Goal: Information Seeking & Learning: Learn about a topic

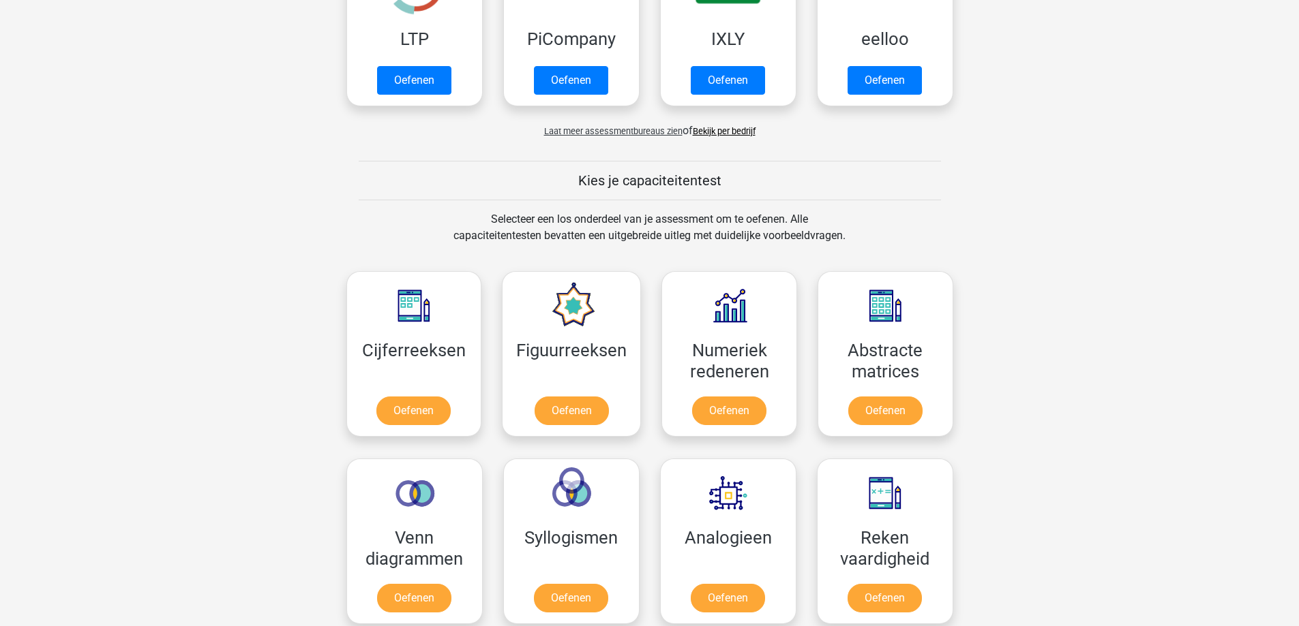
scroll to position [477, 0]
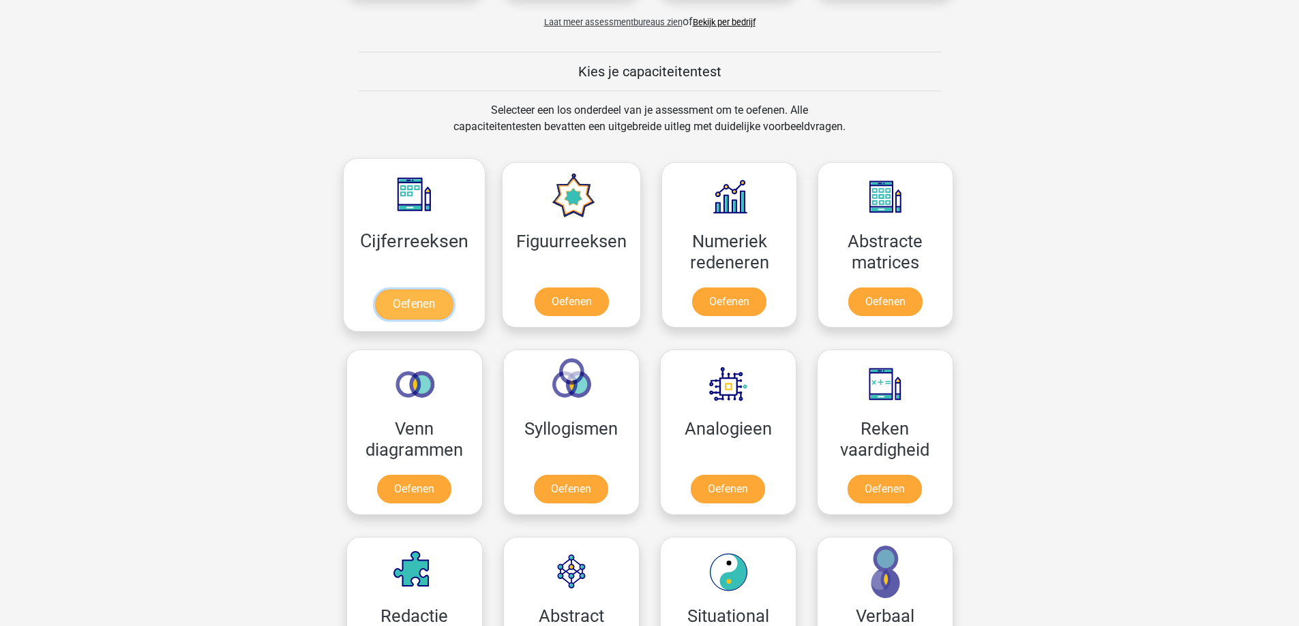
click at [439, 293] on link "Oefenen" at bounding box center [414, 305] width 78 height 30
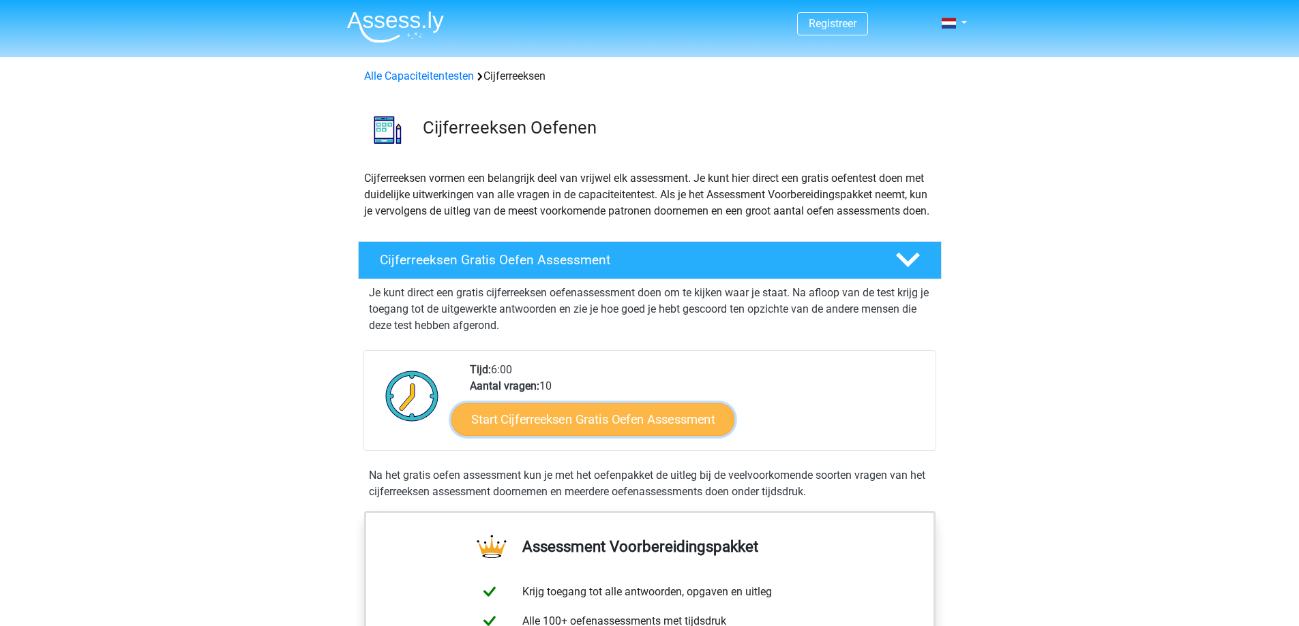
click at [631, 434] on link "Start Cijferreeksen Gratis Oefen Assessment" at bounding box center [592, 419] width 283 height 33
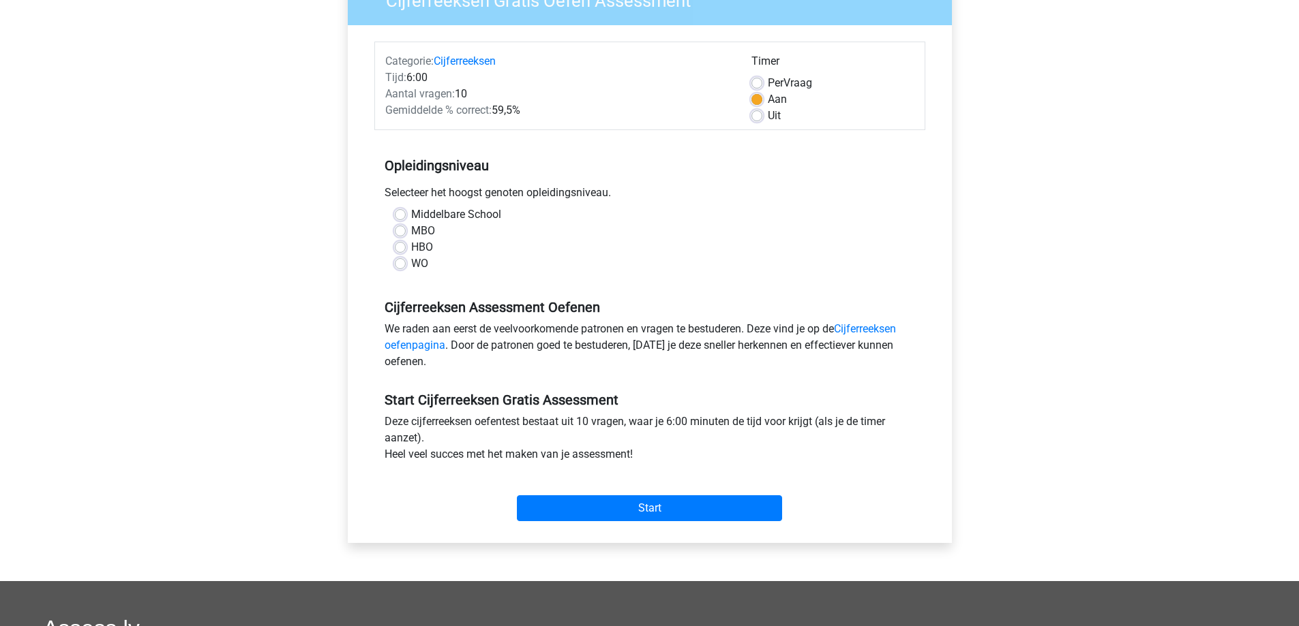
scroll to position [136, 0]
click at [411, 230] on label "MBO" at bounding box center [423, 230] width 24 height 16
click at [404, 230] on input "MBO" at bounding box center [400, 229] width 11 height 14
radio input "true"
click at [708, 502] on input "Start" at bounding box center [649, 508] width 265 height 26
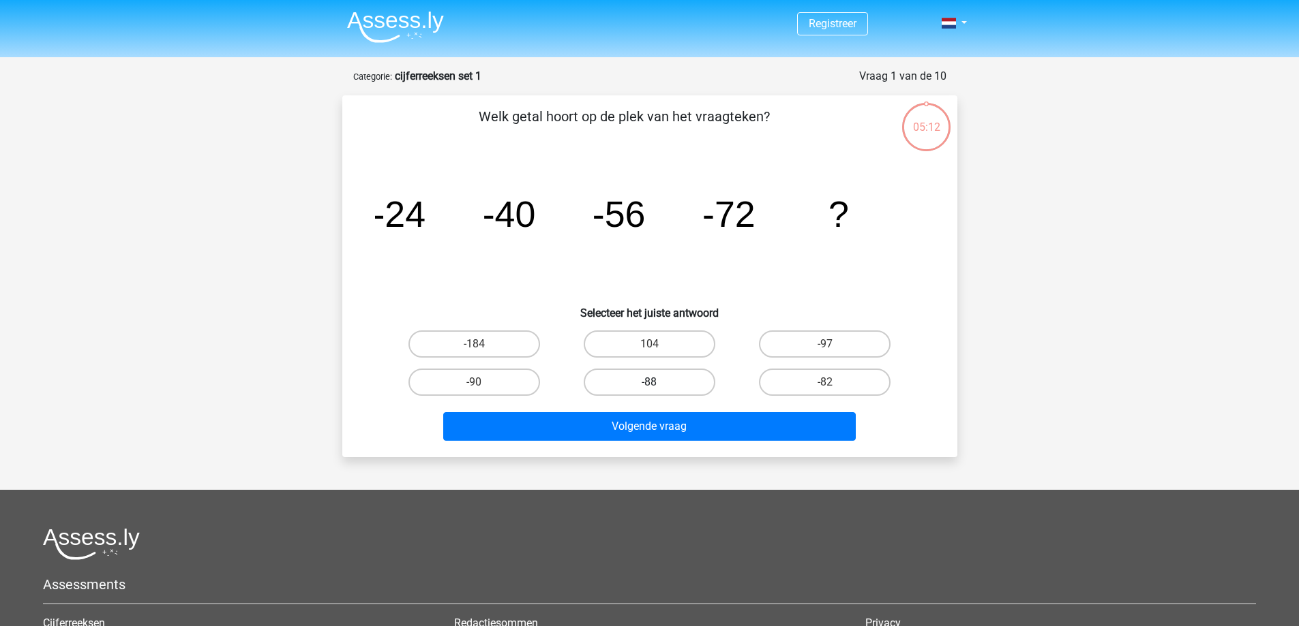
click at [616, 373] on label "-88" at bounding box center [650, 382] width 132 height 27
click at [649, 382] on input "-88" at bounding box center [653, 386] width 9 height 9
radio input "true"
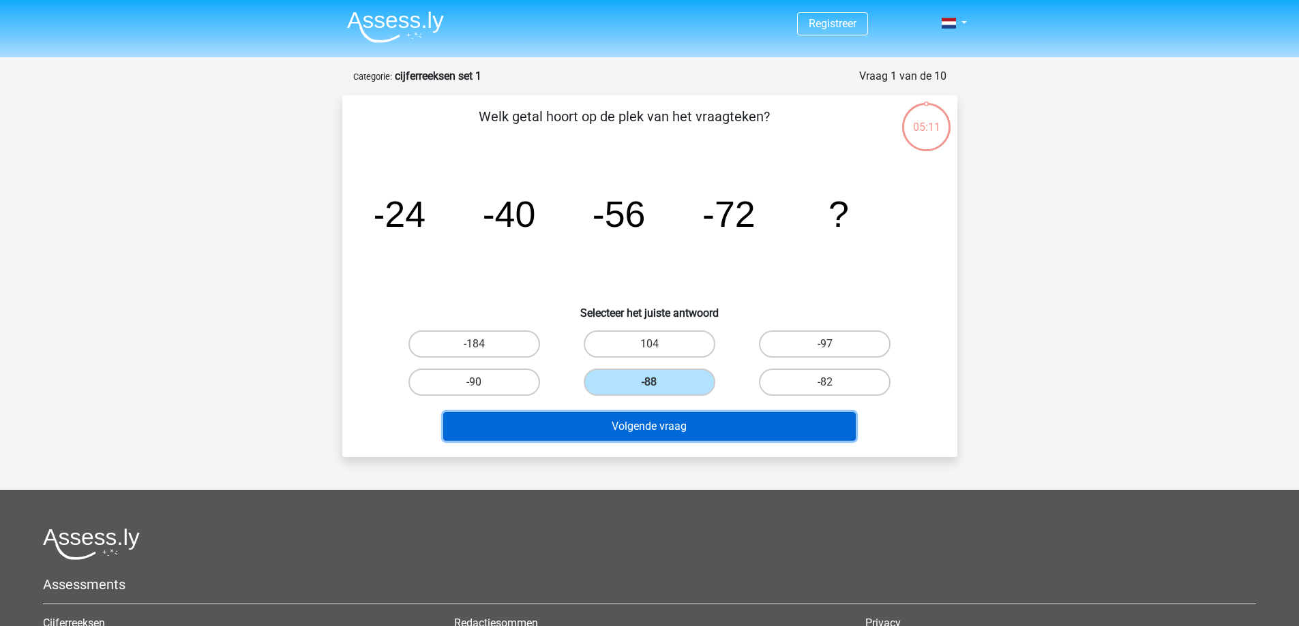
click at [665, 432] on button "Volgende vraag" at bounding box center [649, 426] width 412 height 29
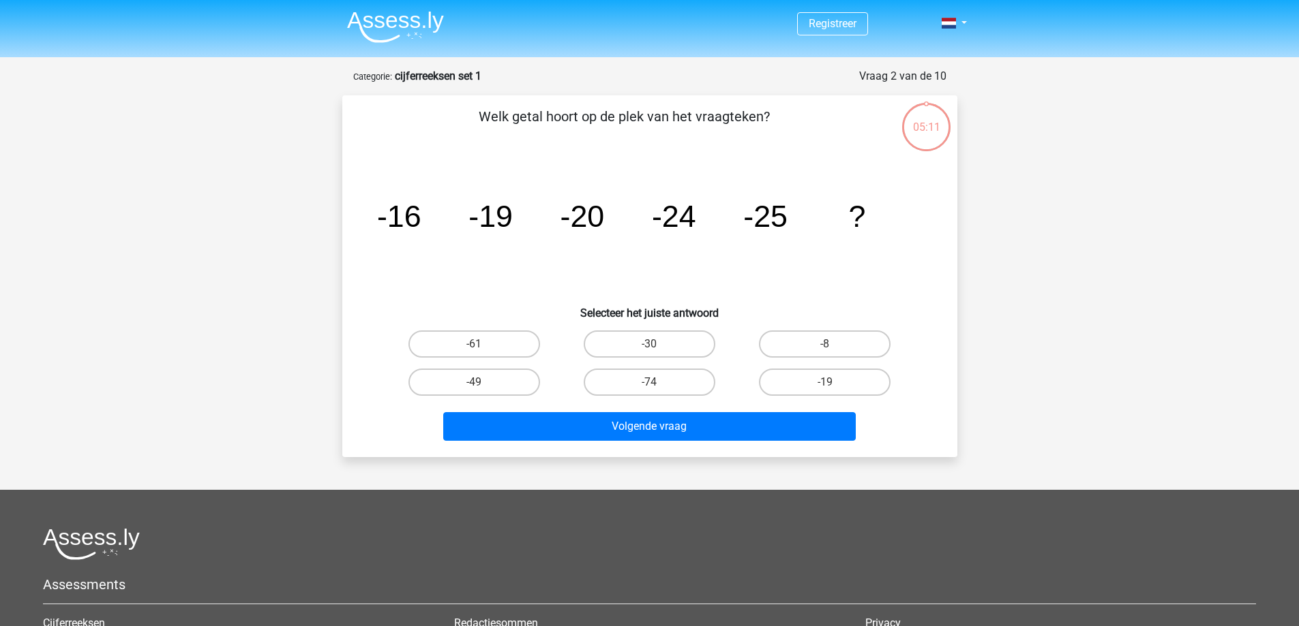
scroll to position [68, 0]
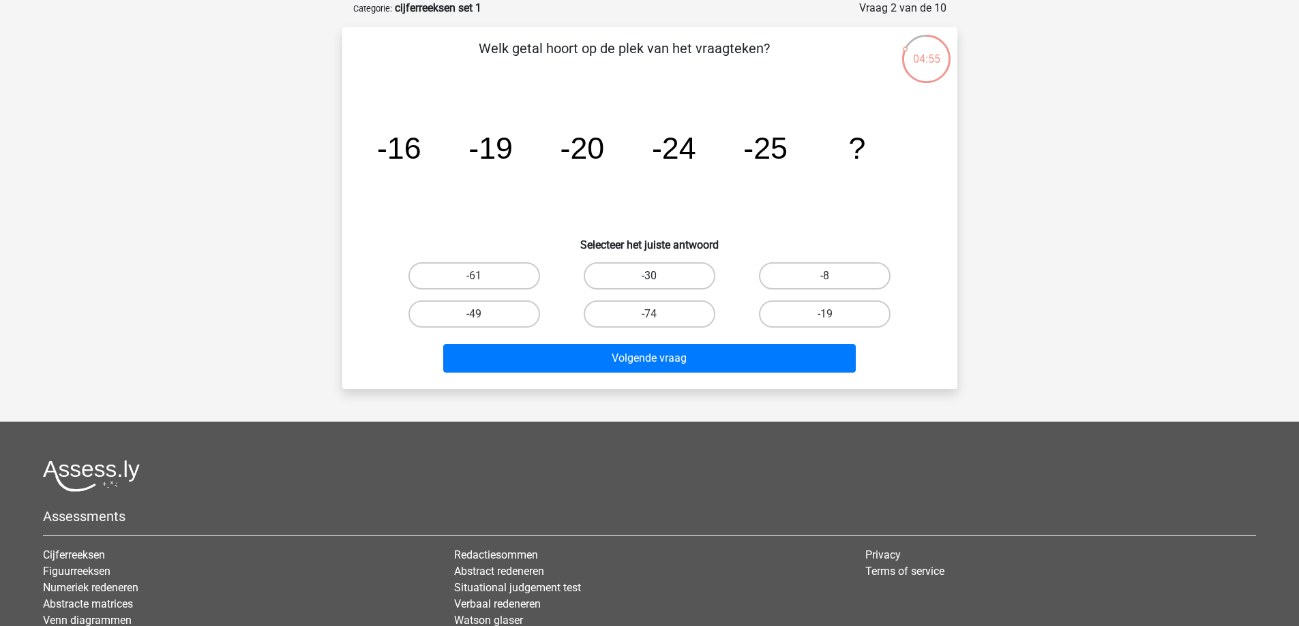
click at [627, 282] on label "-30" at bounding box center [650, 275] width 132 height 27
click at [649, 282] on input "-30" at bounding box center [653, 280] width 9 height 9
radio input "true"
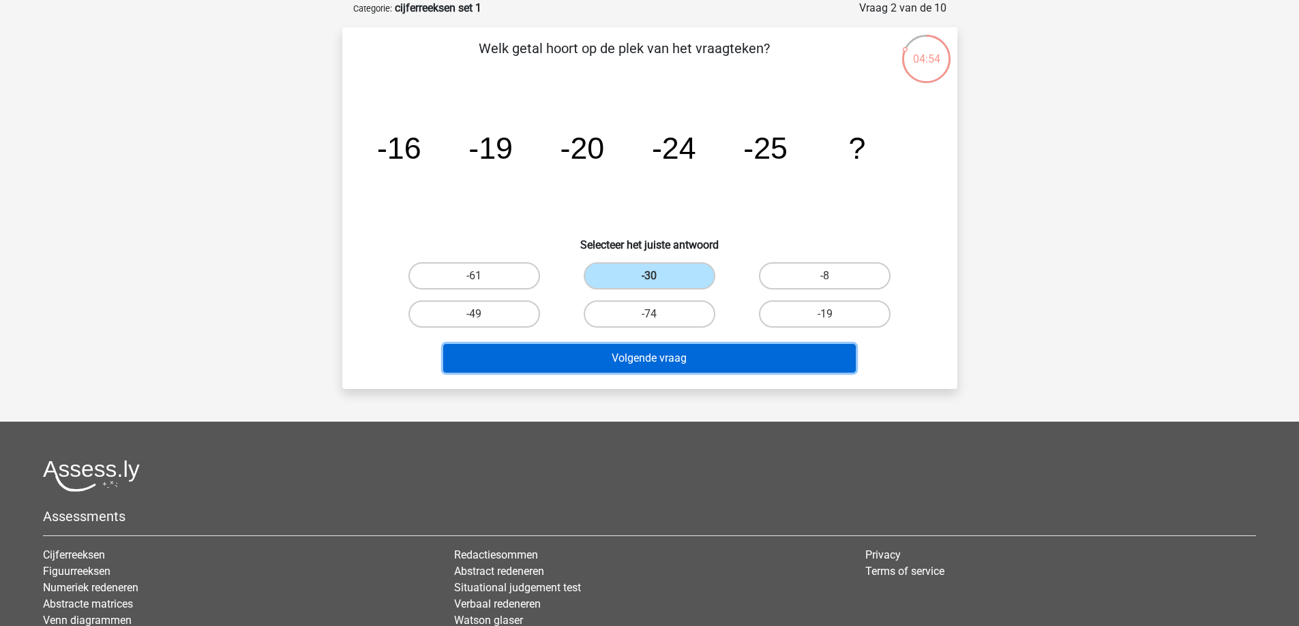
click at [641, 370] on button "Volgende vraag" at bounding box center [649, 358] width 412 height 29
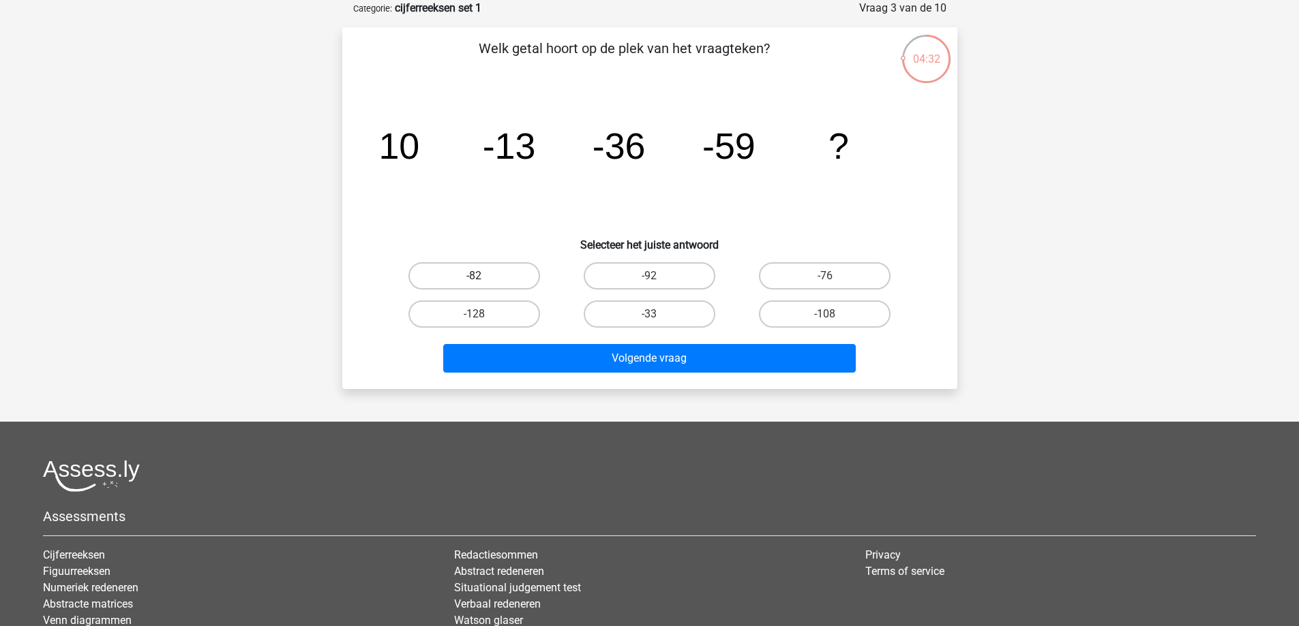
click at [521, 275] on label "-82" at bounding box center [474, 275] width 132 height 27
click at [483, 276] on input "-82" at bounding box center [478, 280] width 9 height 9
radio input "true"
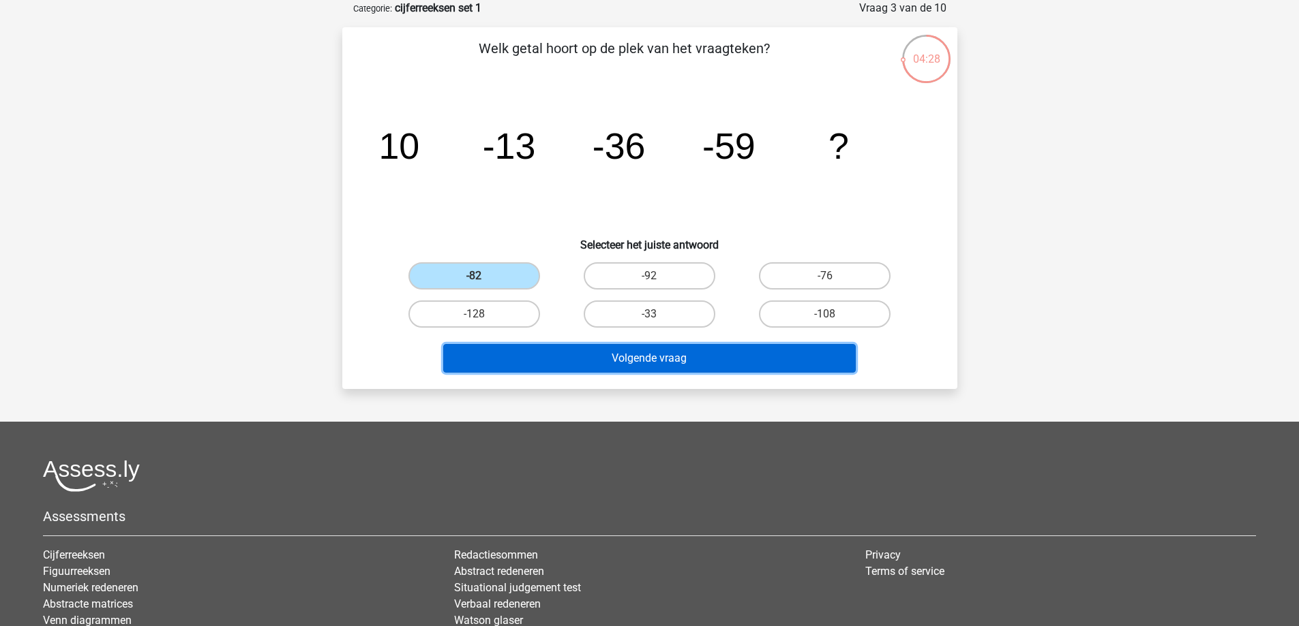
click at [589, 357] on button "Volgende vraag" at bounding box center [649, 358] width 412 height 29
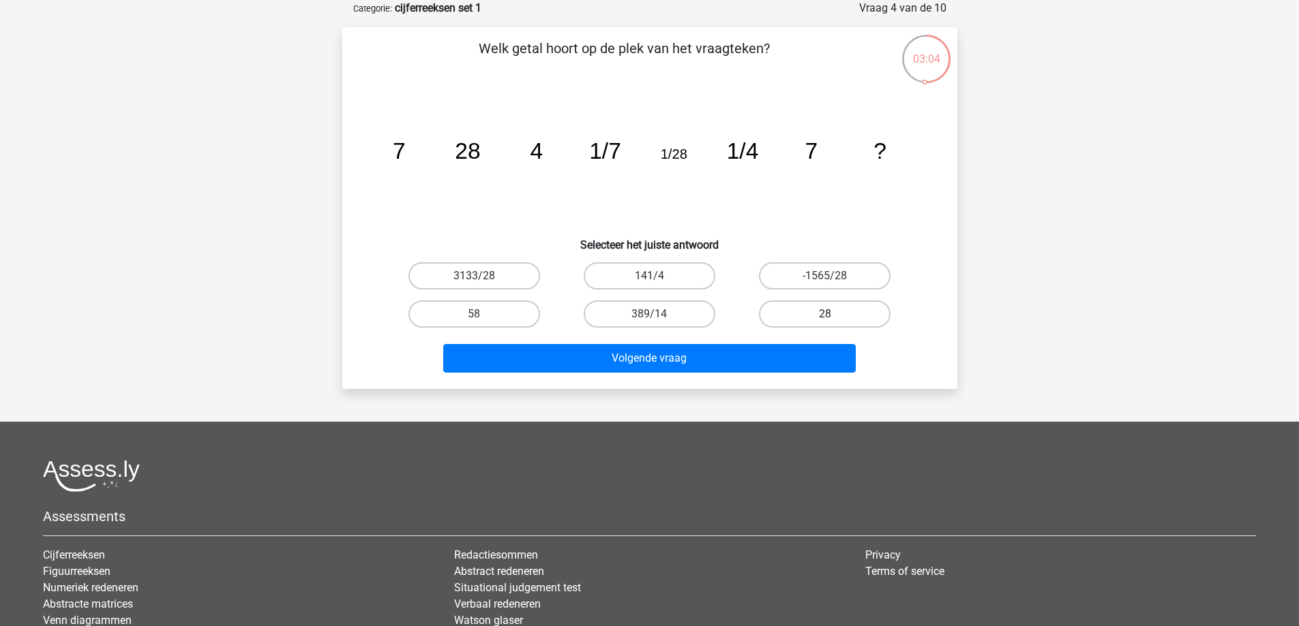
click at [781, 310] on label "28" at bounding box center [825, 314] width 132 height 27
click at [825, 314] on input "28" at bounding box center [829, 318] width 9 height 9
radio input "true"
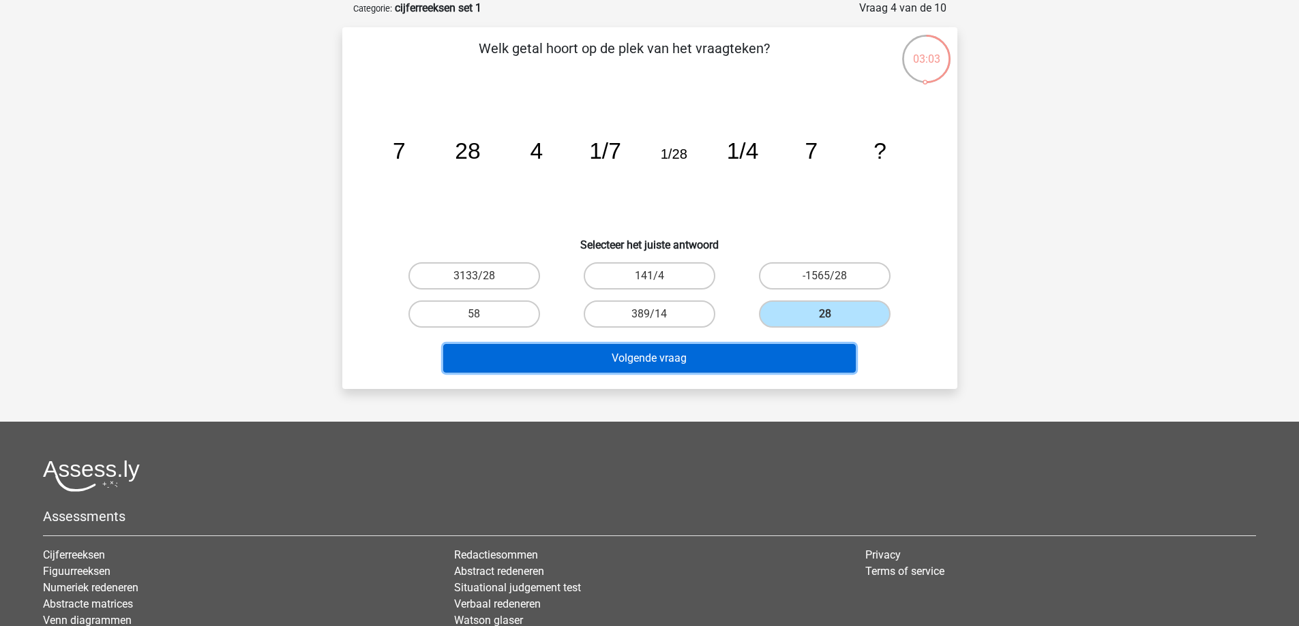
click at [763, 361] on button "Volgende vraag" at bounding box center [649, 358] width 412 height 29
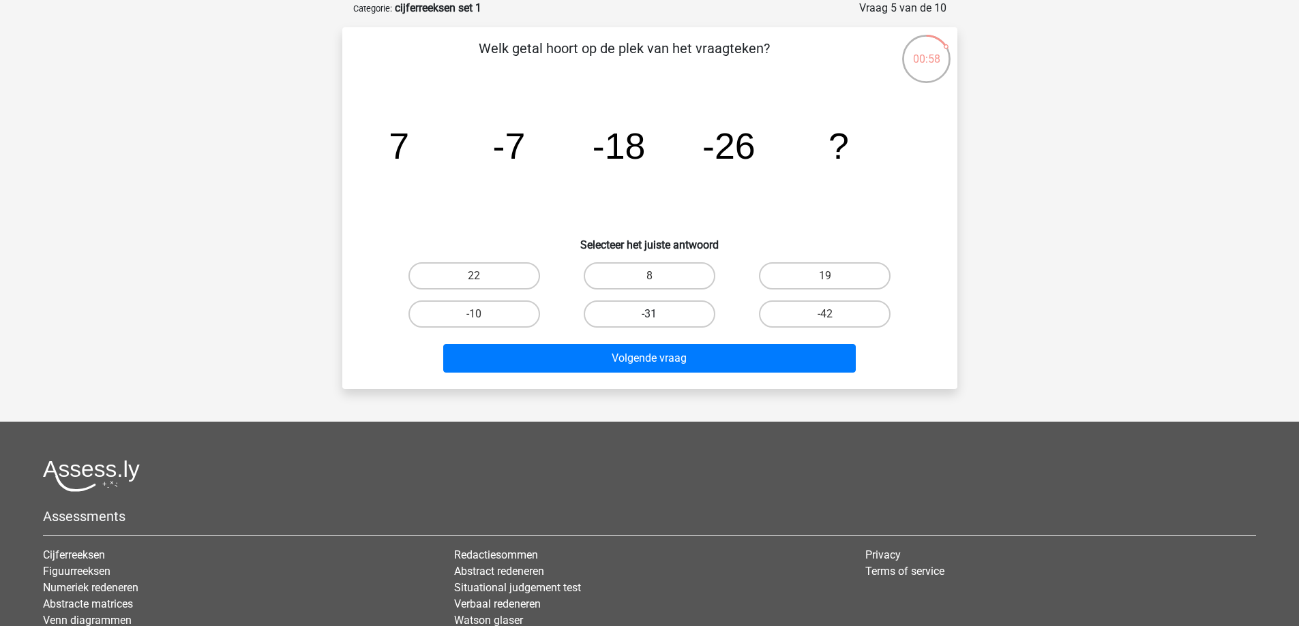
click at [641, 312] on label "-31" at bounding box center [650, 314] width 132 height 27
click at [649, 314] on input "-31" at bounding box center [653, 318] width 9 height 9
radio input "true"
click at [823, 311] on label "-42" at bounding box center [825, 314] width 132 height 27
click at [825, 314] on input "-42" at bounding box center [829, 318] width 9 height 9
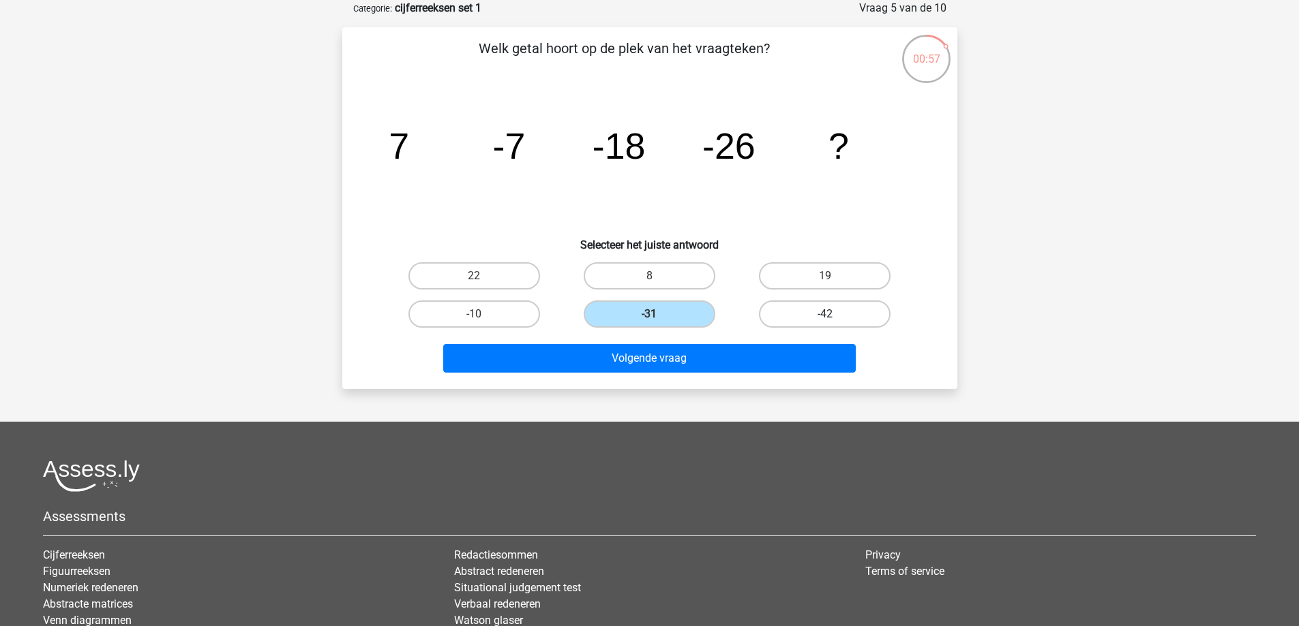
radio input "true"
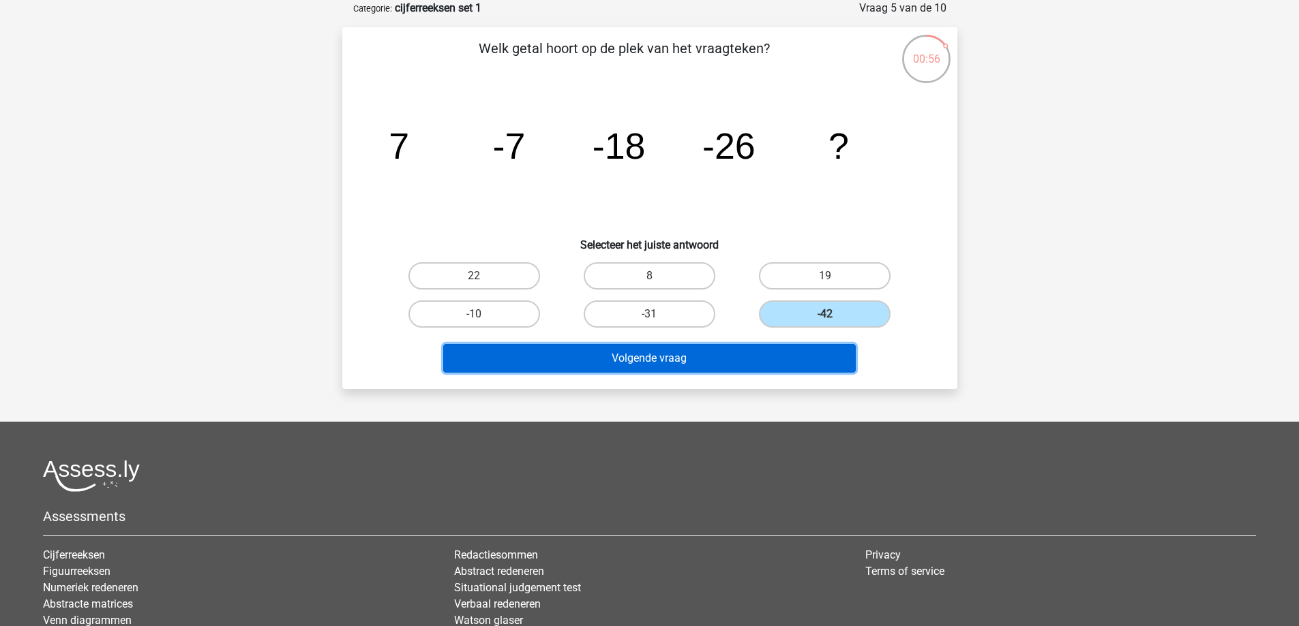
click at [805, 353] on button "Volgende vraag" at bounding box center [649, 358] width 412 height 29
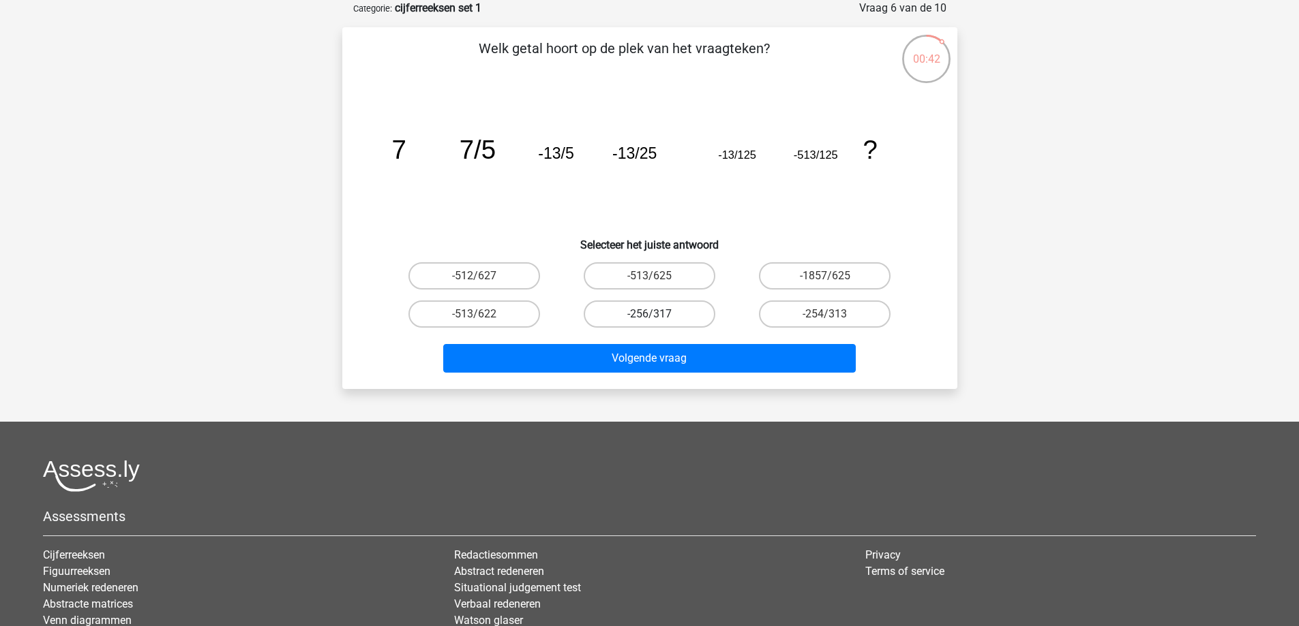
click at [669, 309] on label "-256/317" at bounding box center [650, 314] width 132 height 27
click at [658, 314] on input "-256/317" at bounding box center [653, 318] width 9 height 9
radio input "true"
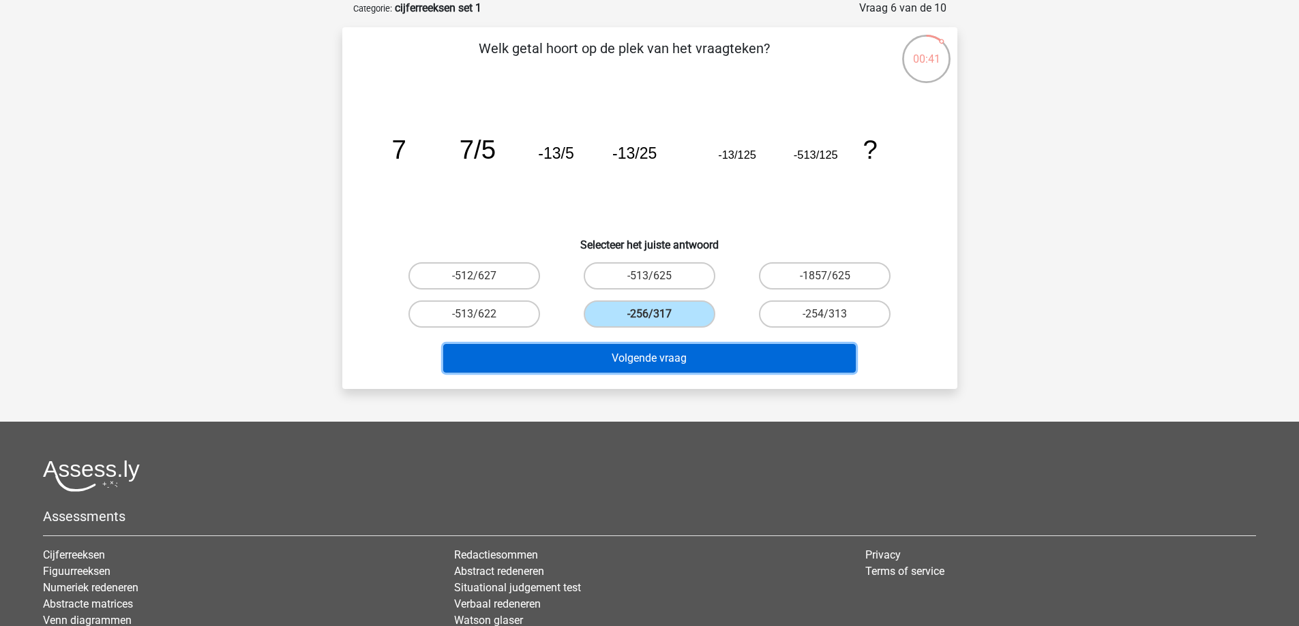
click at [667, 357] on button "Volgende vraag" at bounding box center [649, 358] width 412 height 29
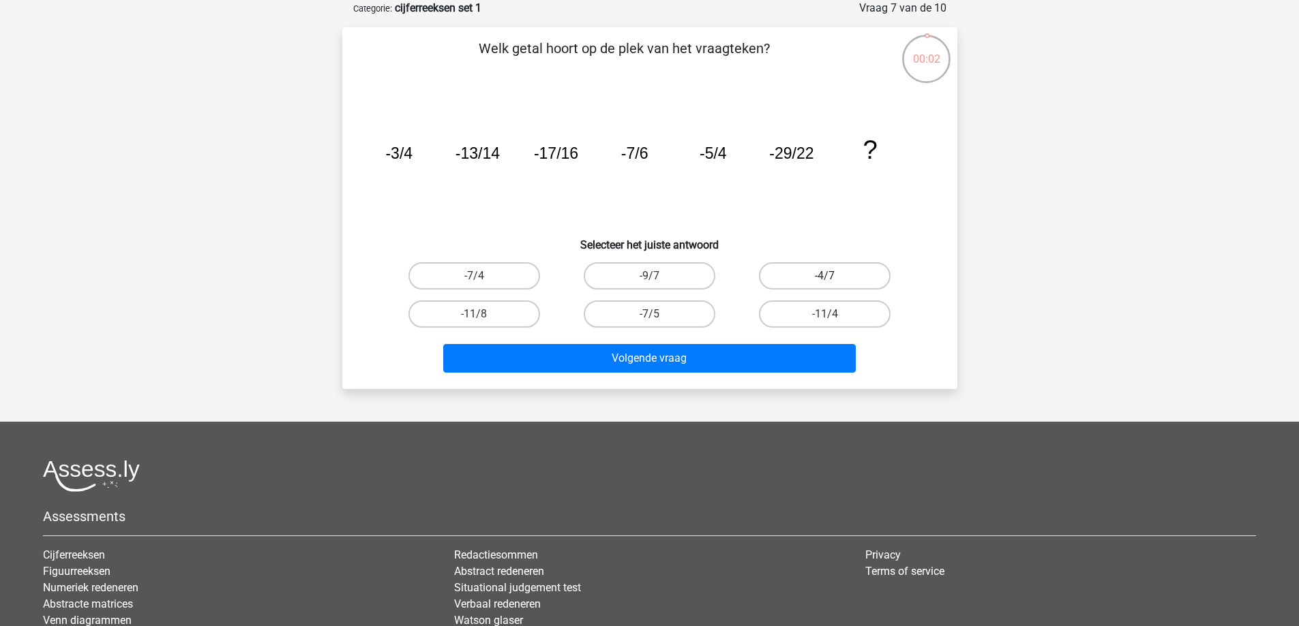
click at [864, 284] on label "-4/7" at bounding box center [825, 275] width 132 height 27
click at [834, 284] on input "-4/7" at bounding box center [829, 280] width 9 height 9
radio input "true"
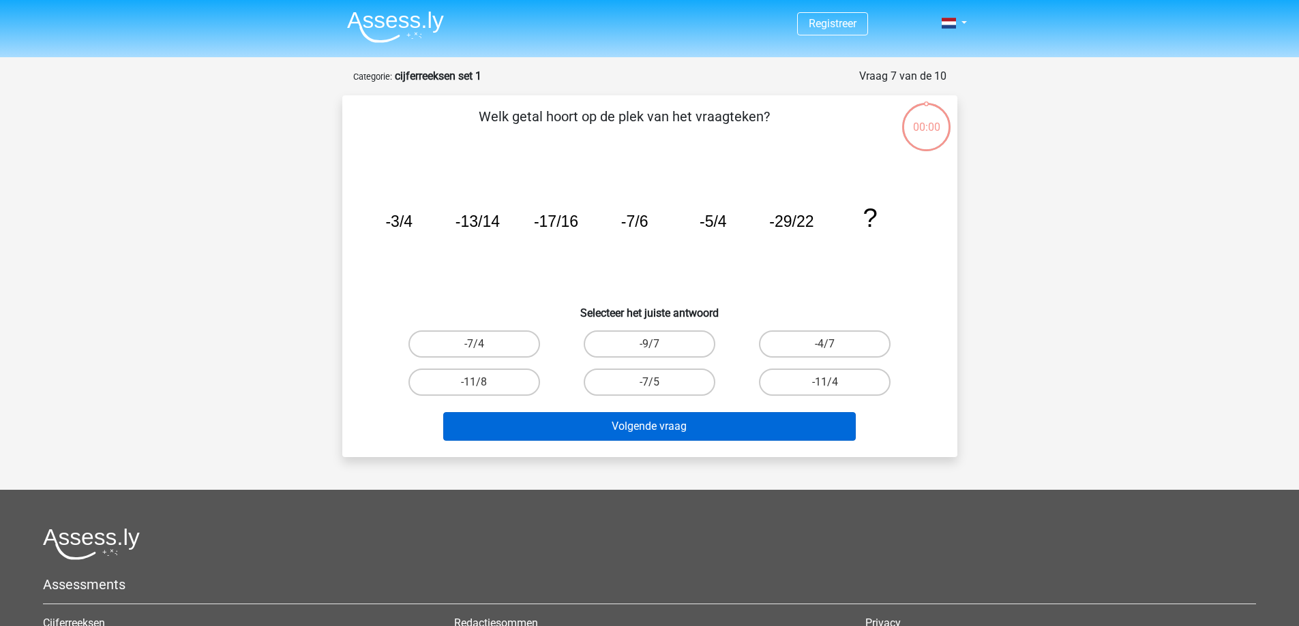
scroll to position [68, 0]
